Goal: Task Accomplishment & Management: Manage account settings

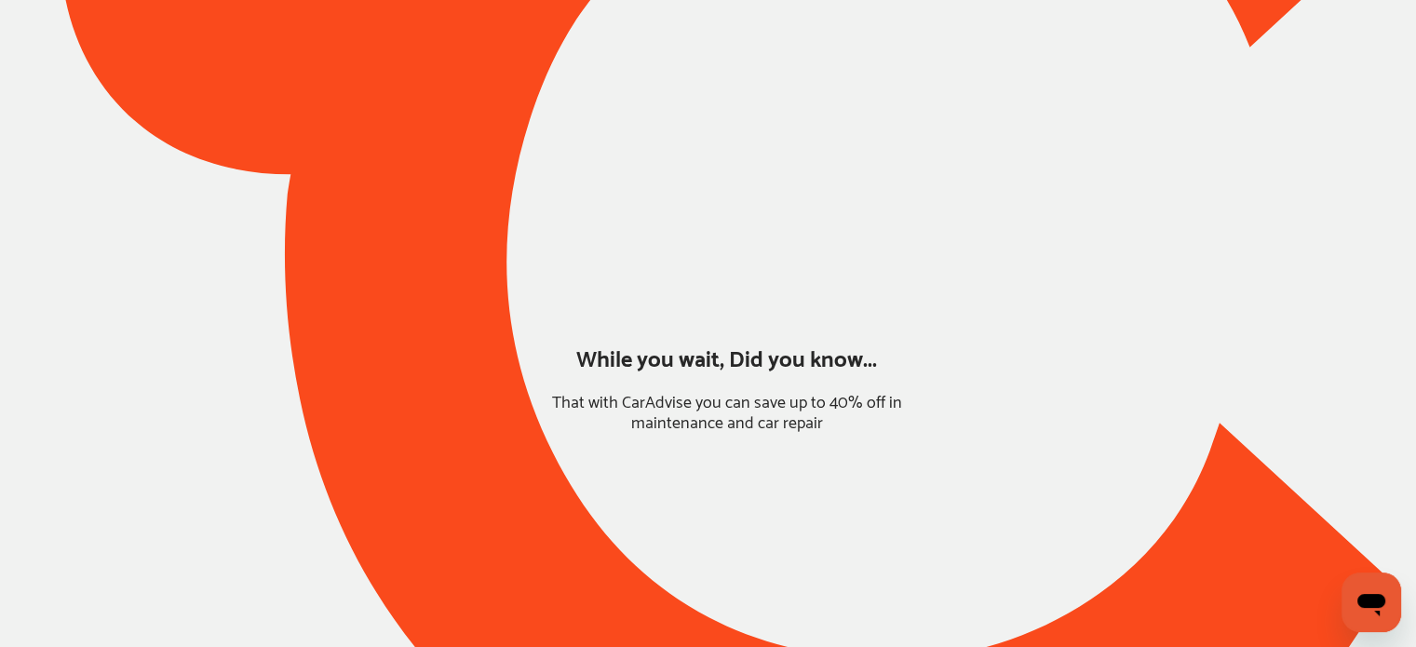
type input "*****"
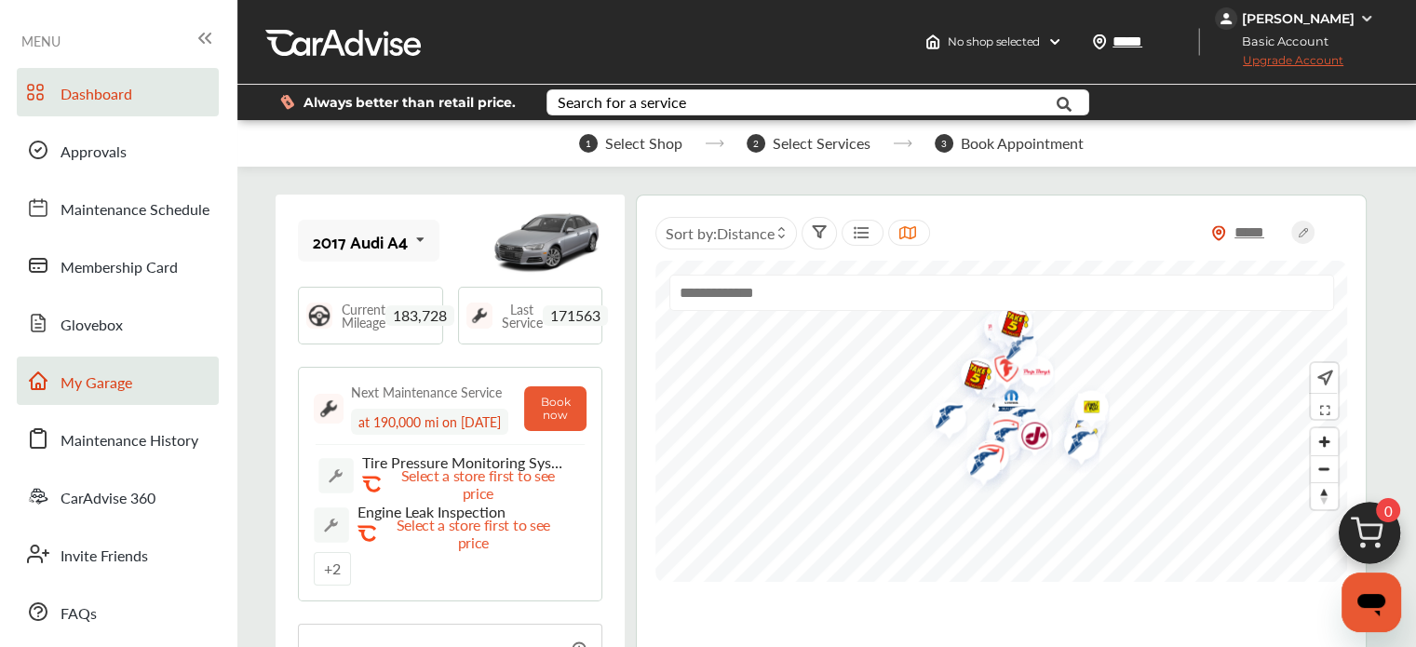
click at [171, 371] on link "My Garage" at bounding box center [118, 381] width 202 height 48
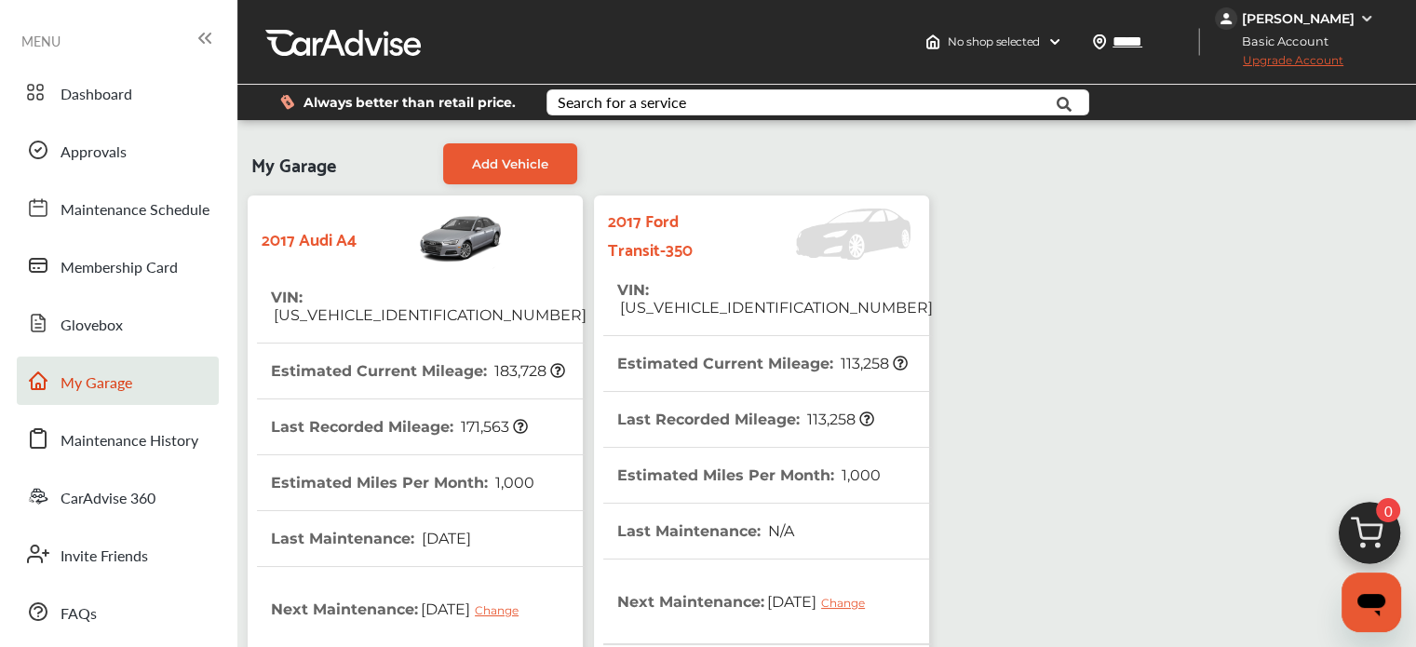
click at [699, 246] on strong "2017 Ford Transit-350" at bounding box center [672, 234] width 128 height 58
click at [726, 243] on strong "2017 Ford Transit-350" at bounding box center [672, 234] width 128 height 58
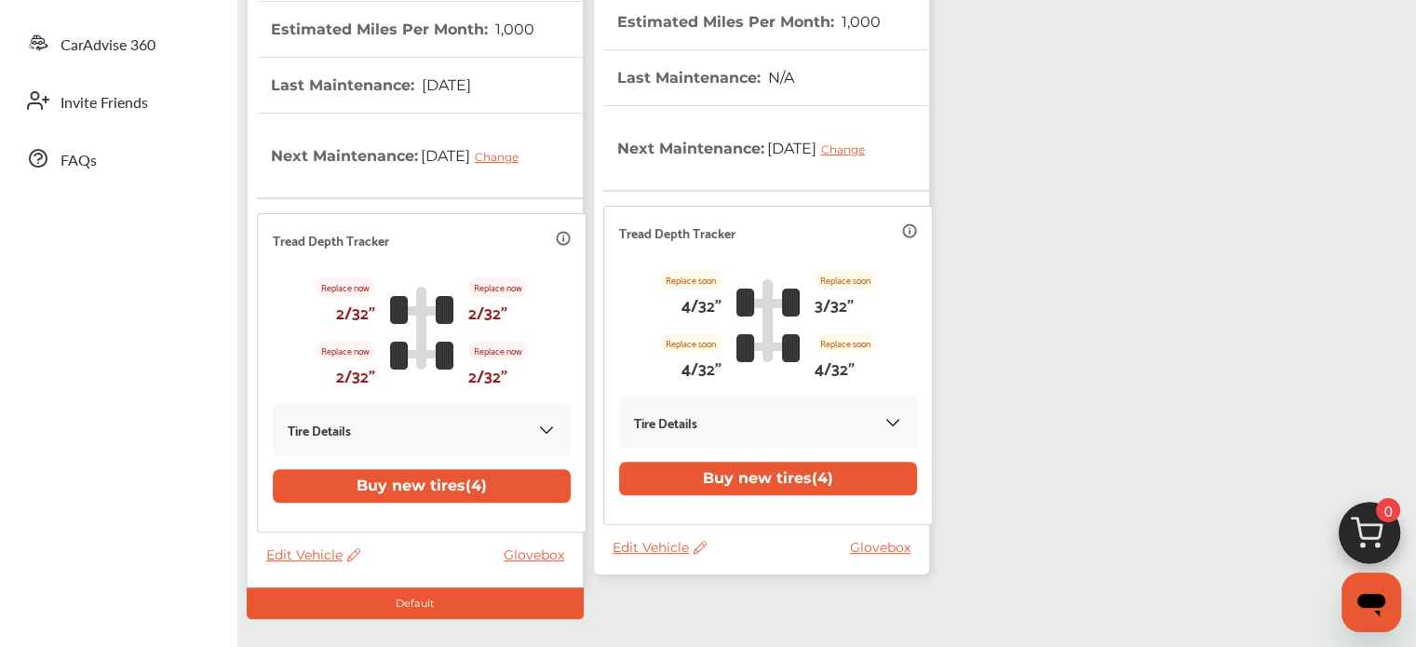
click at [653, 548] on span "Edit Vehicle" at bounding box center [660, 547] width 94 height 17
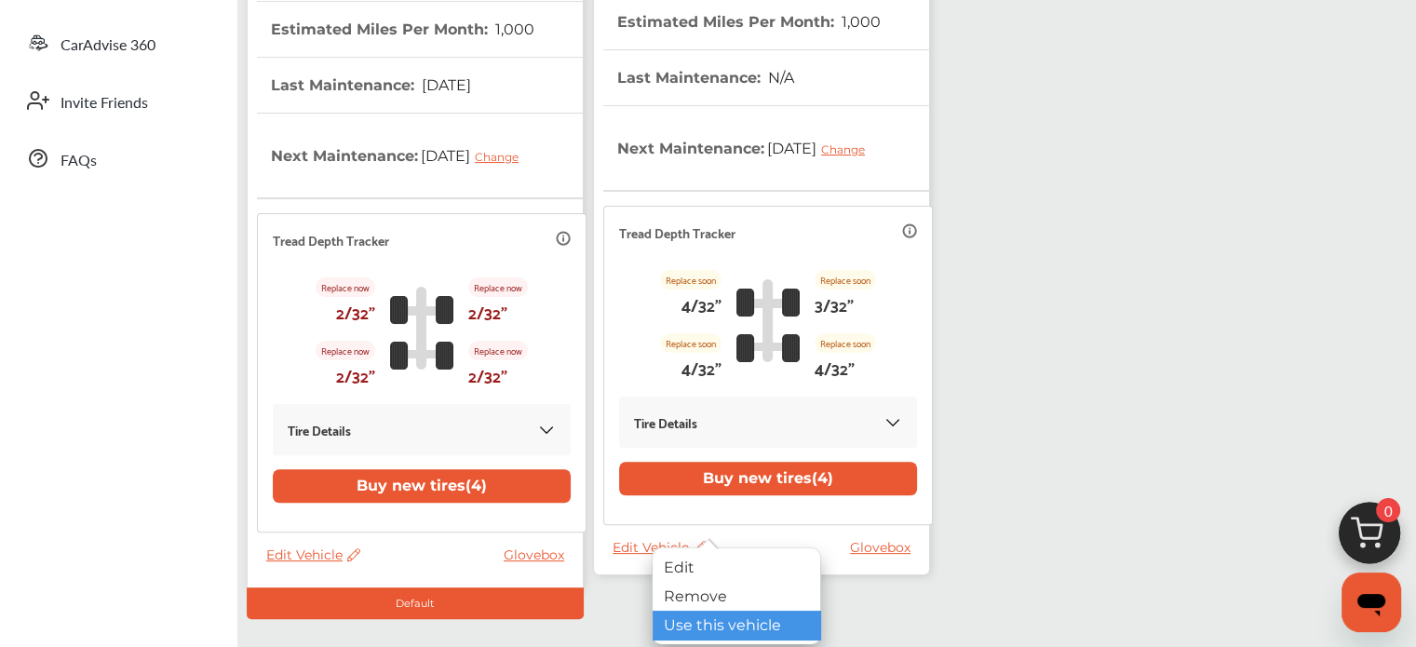
click at [693, 612] on div "Use this vehicle" at bounding box center [737, 625] width 168 height 29
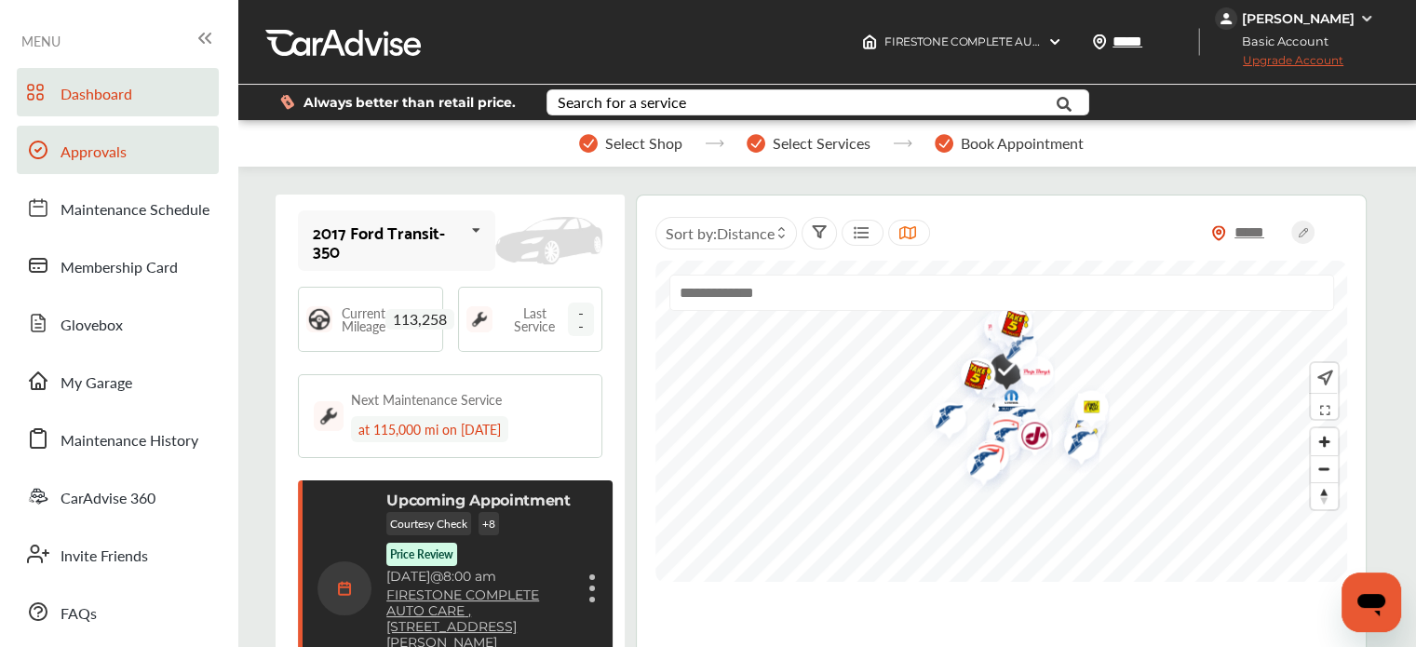
click at [78, 166] on link "Approvals" at bounding box center [118, 150] width 202 height 48
